Goal: Task Accomplishment & Management: Manage account settings

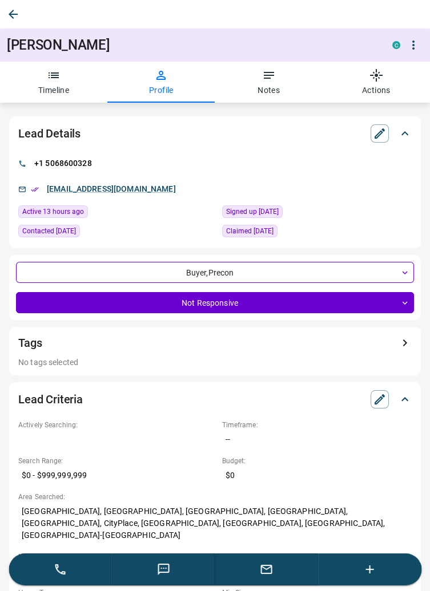
click at [17, 18] on icon "button" at bounding box center [13, 14] width 14 height 14
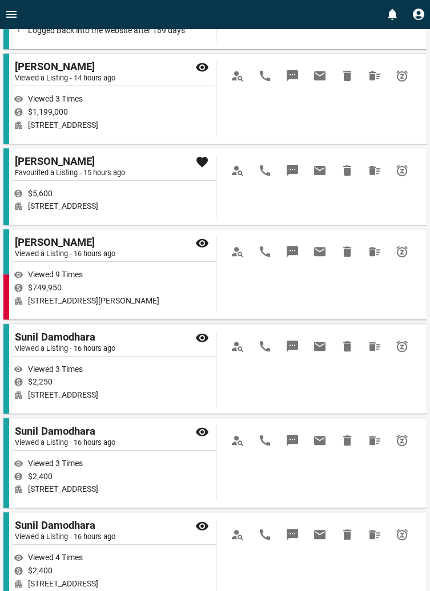
click at [12, 19] on icon "Open drawer" at bounding box center [12, 14] width 14 height 14
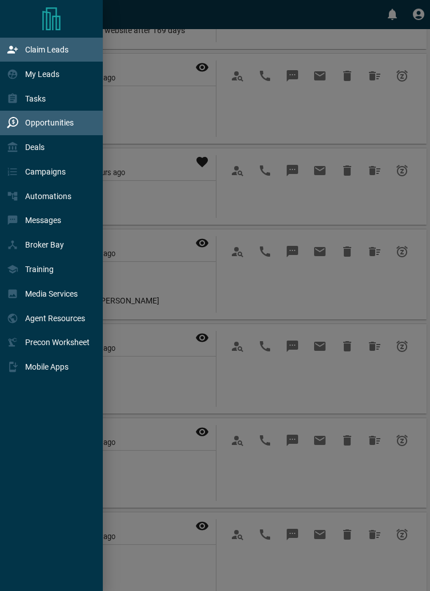
click at [58, 50] on p "Claim Leads" at bounding box center [46, 49] width 43 height 9
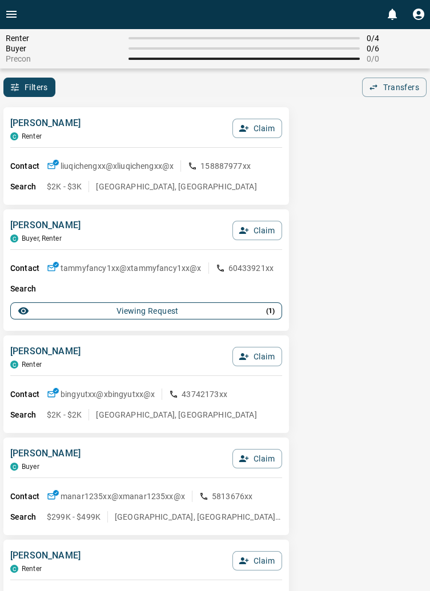
click at [269, 317] on button "Viewing Request ( 1 )" at bounding box center [146, 310] width 272 height 17
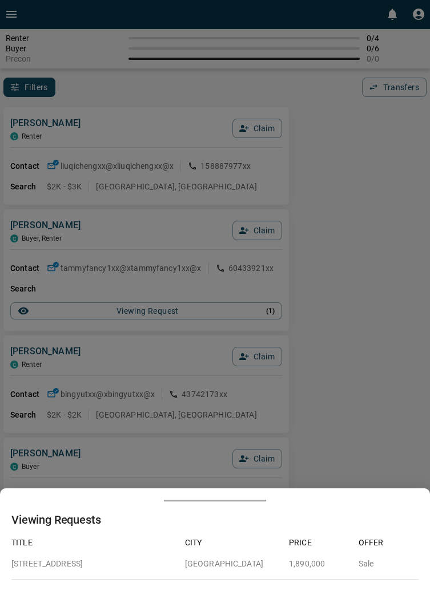
click at [370, 291] on div at bounding box center [215, 295] width 430 height 591
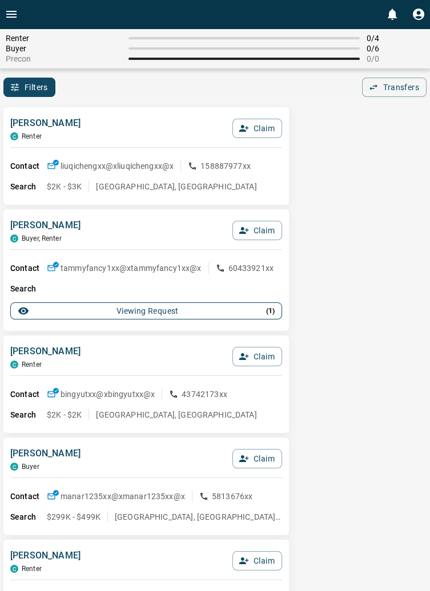
click at [269, 313] on p "( 1 )" at bounding box center [270, 311] width 9 height 10
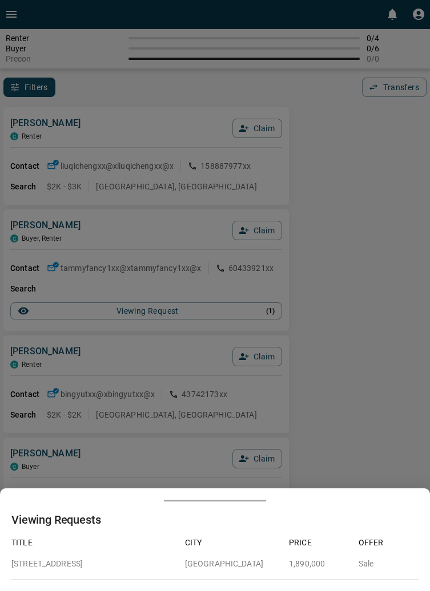
click at [375, 279] on div at bounding box center [215, 295] width 430 height 591
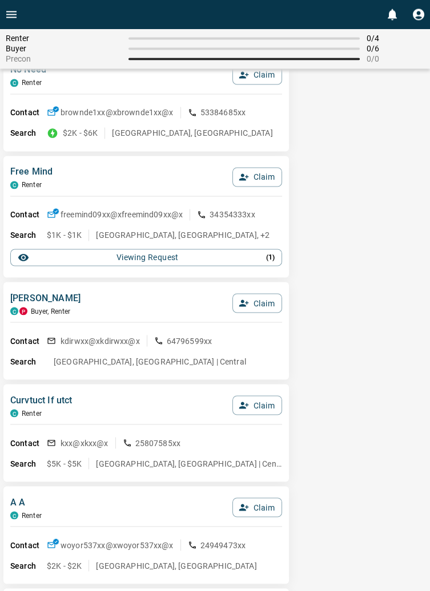
scroll to position [3348, 0]
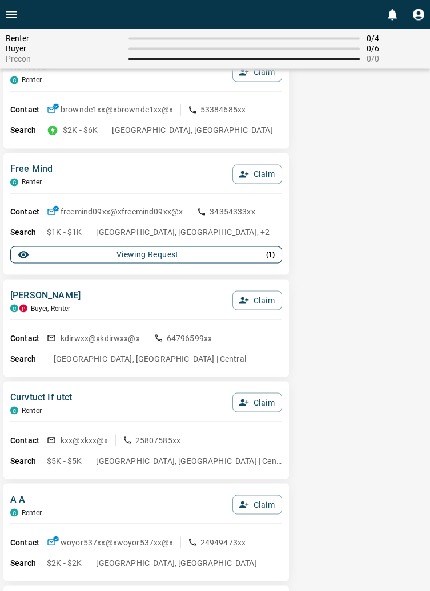
click at [278, 255] on button "Viewing Request ( 1 )" at bounding box center [146, 254] width 272 height 17
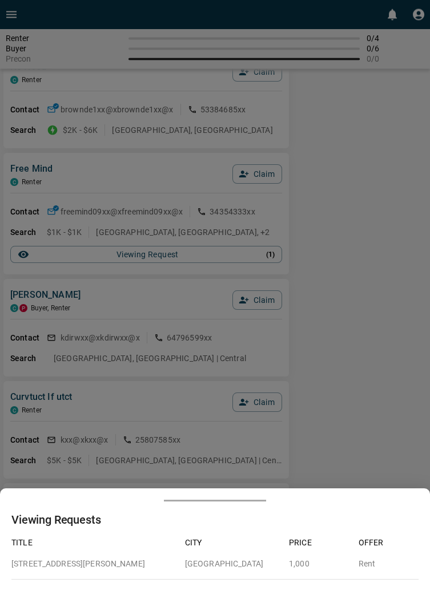
click at [378, 269] on div at bounding box center [215, 295] width 430 height 591
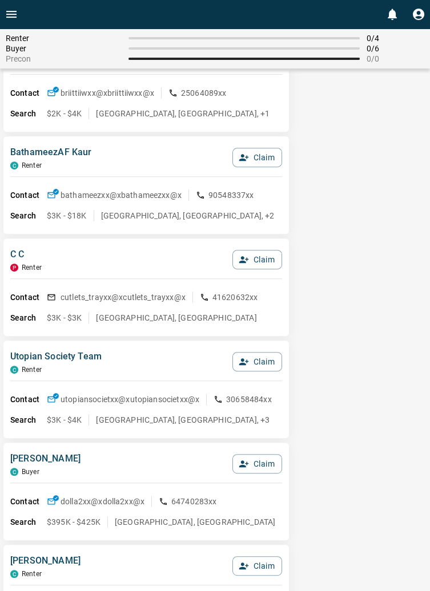
scroll to position [0, 0]
